Goal: Task Accomplishment & Management: Manage account settings

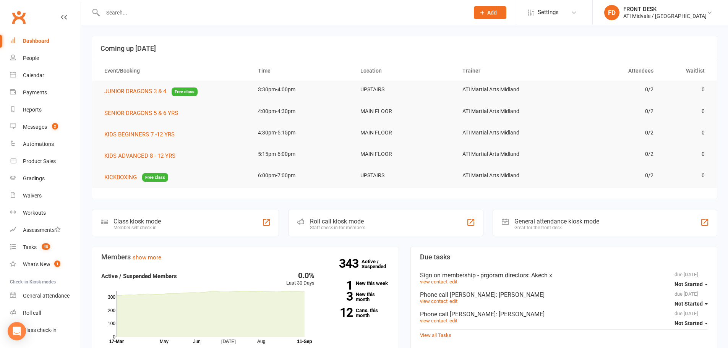
click at [116, 16] on input "text" at bounding box center [281, 12] width 363 height 11
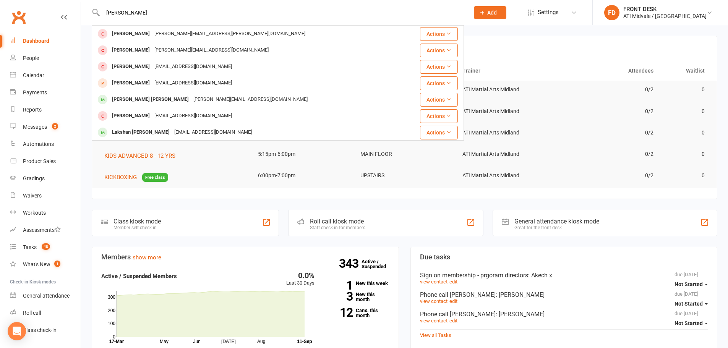
drag, startPoint x: 136, startPoint y: 14, endPoint x: 102, endPoint y: 17, distance: 34.2
click at [104, 17] on input "[PERSON_NAME]" at bounding box center [281, 12] width 363 height 11
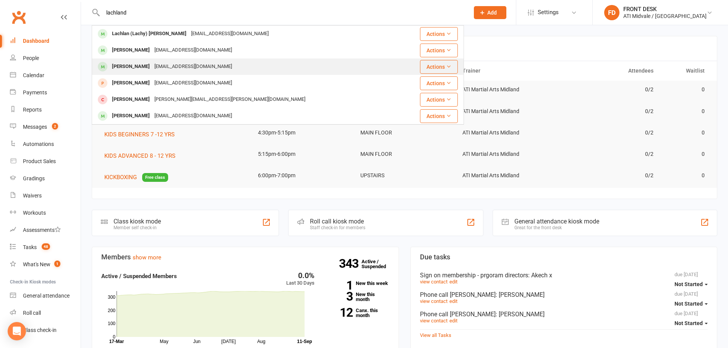
type input "lachland"
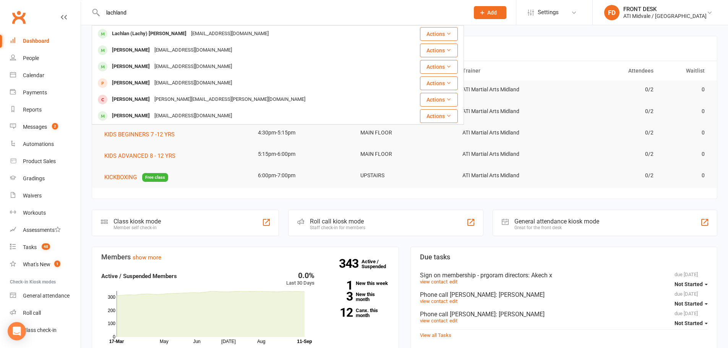
click at [133, 67] on div "[PERSON_NAME]" at bounding box center [131, 66] width 42 height 11
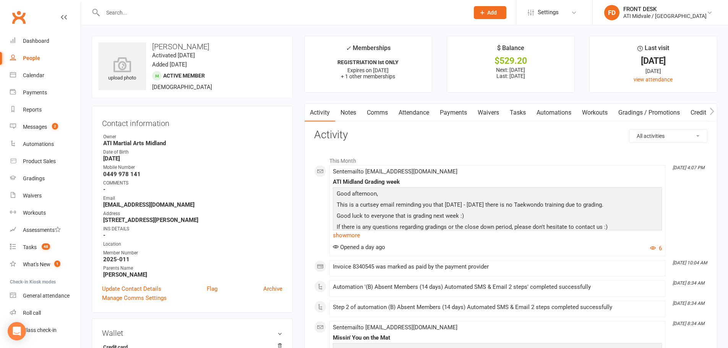
click at [351, 113] on link "Notes" at bounding box center [348, 113] width 26 height 18
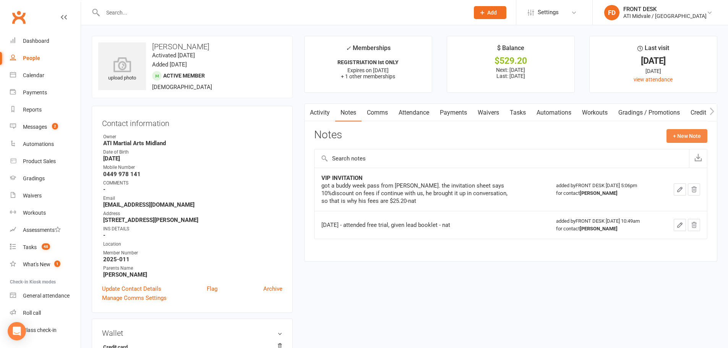
click at [690, 135] on button "+ New Note" at bounding box center [686, 136] width 41 height 14
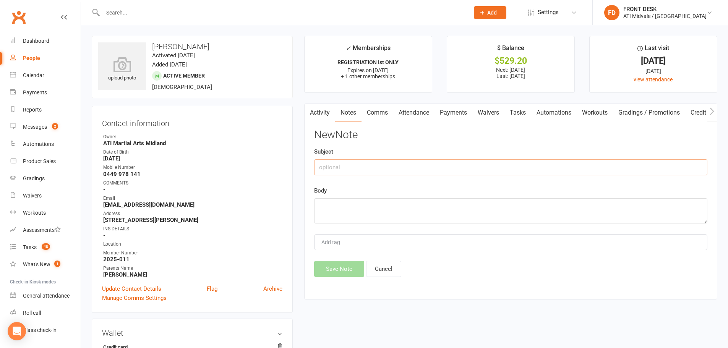
click at [357, 166] on input "text" at bounding box center [510, 167] width 393 height 16
type input "Suspension broken arm"
click at [339, 208] on textarea at bounding box center [510, 210] width 393 height 25
type textarea "a"
type textarea "s"
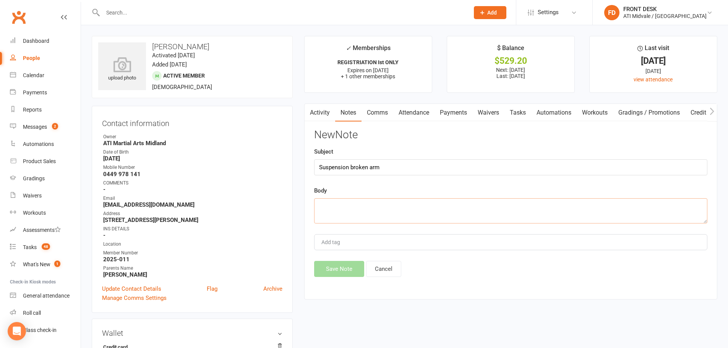
type textarea "A"
type textarea "s"
click at [369, 207] on textarea "Sent Email request tfor suspension as broken his arm" at bounding box center [510, 210] width 393 height 25
click at [453, 207] on textarea "Sent Email request for suspension as broken his arm" at bounding box center [510, 210] width 393 height 25
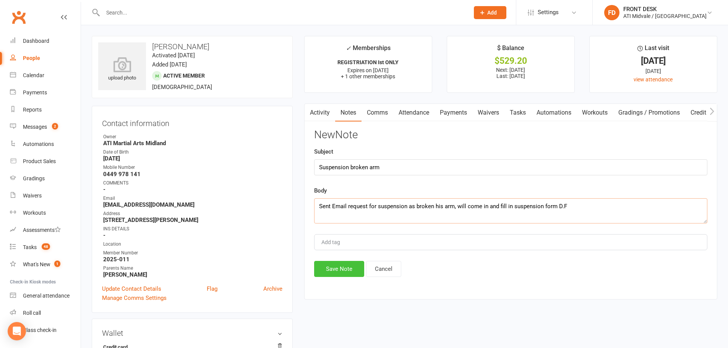
type textarea "Sent Email request for suspension as broken his arm, will come in and fill in s…"
click at [340, 268] on button "Save Note" at bounding box center [339, 269] width 50 height 16
